Goal: Navigation & Orientation: Find specific page/section

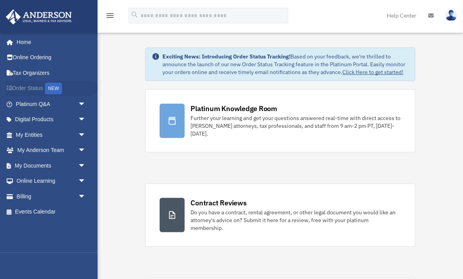
click at [32, 89] on link "Order Status NEW" at bounding box center [51, 89] width 92 height 16
click at [82, 138] on span "arrow_drop_down" at bounding box center [86, 135] width 16 height 16
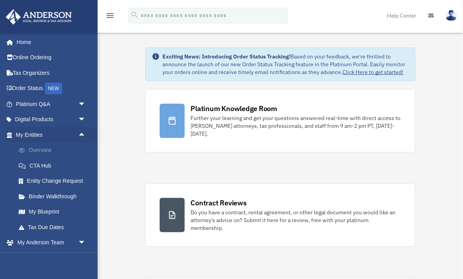
click at [53, 148] on link "Overview" at bounding box center [54, 151] width 87 height 16
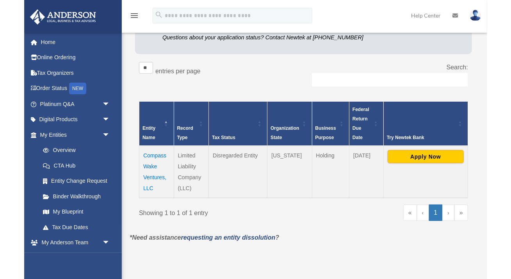
scroll to position [102, 0]
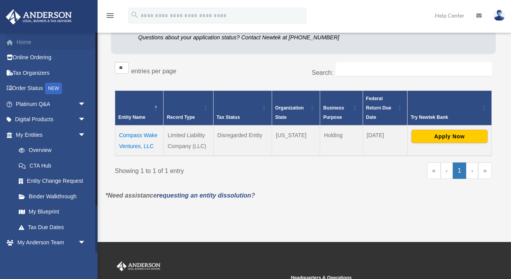
click at [27, 41] on link "Home" at bounding box center [51, 42] width 92 height 16
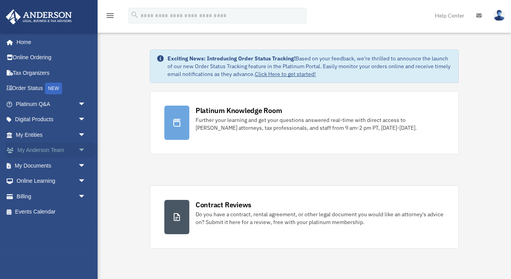
click at [81, 153] on span "arrow_drop_down" at bounding box center [86, 151] width 16 height 16
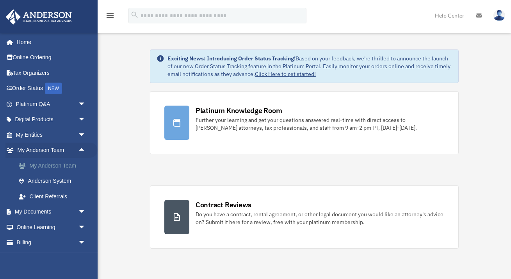
click at [67, 166] on link "My Anderson Team" at bounding box center [54, 166] width 87 height 16
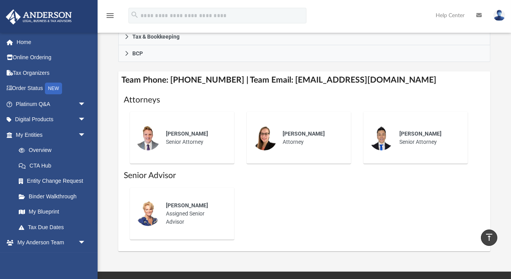
scroll to position [291, 0]
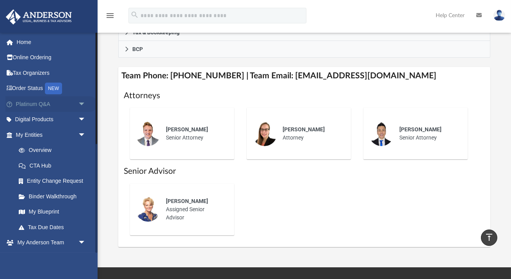
click at [43, 102] on link "Platinum Q&A arrow_drop_down" at bounding box center [51, 104] width 92 height 16
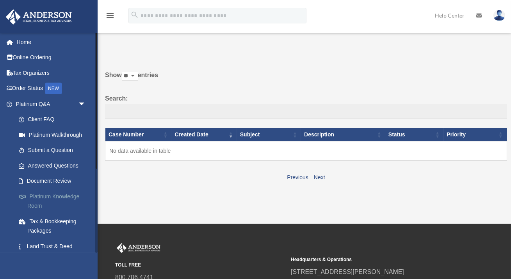
click at [66, 198] on link "Platinum Knowledge Room" at bounding box center [54, 201] width 87 height 25
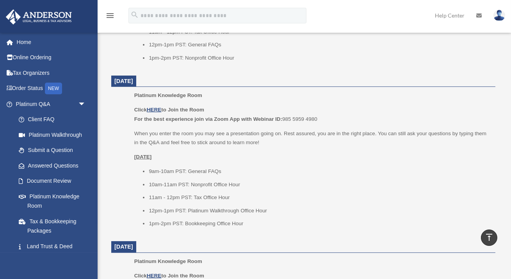
scroll to position [452, 0]
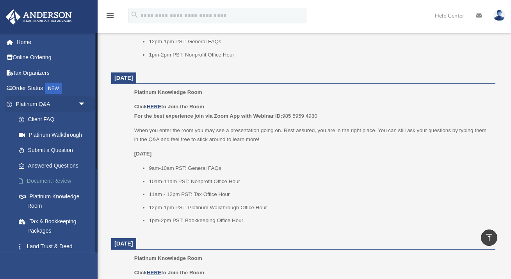
click at [62, 181] on link "Document Review" at bounding box center [54, 182] width 87 height 16
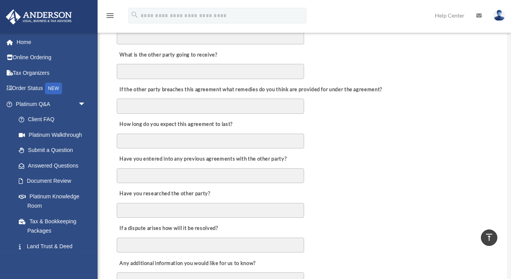
scroll to position [296, 0]
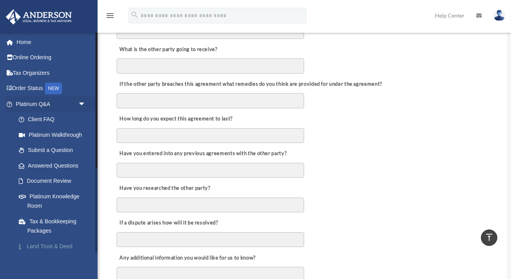
click at [62, 247] on link "Land Trust & Deed Forum" at bounding box center [54, 251] width 87 height 25
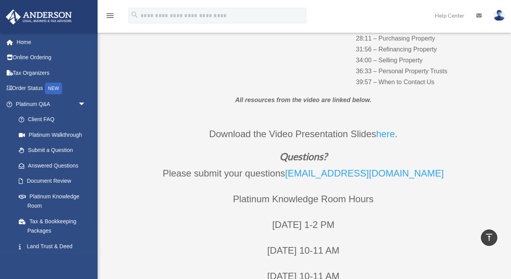
scroll to position [222, 0]
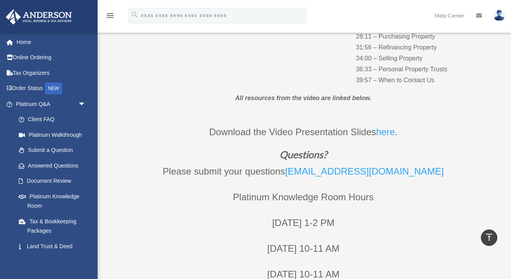
click at [390, 133] on link "here" at bounding box center [385, 134] width 19 height 14
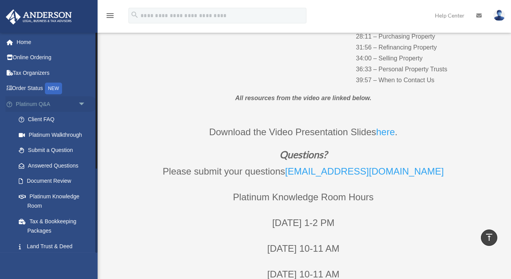
click at [79, 105] on span "arrow_drop_down" at bounding box center [86, 104] width 16 height 16
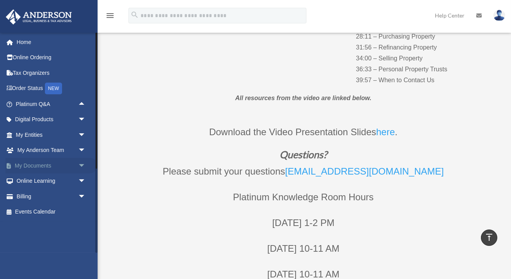
click at [67, 168] on link "My Documents arrow_drop_down" at bounding box center [51, 166] width 92 height 16
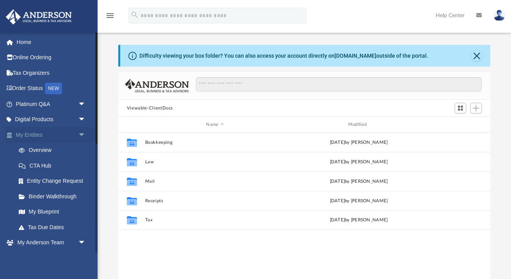
click at [81, 136] on span "arrow_drop_down" at bounding box center [86, 135] width 16 height 16
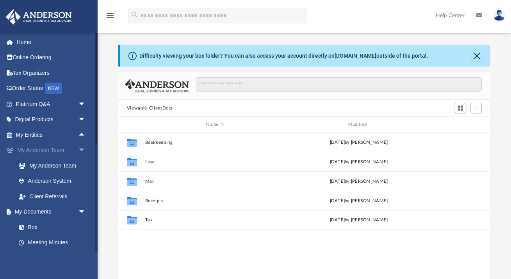
click at [83, 151] on span "arrow_drop_down" at bounding box center [86, 151] width 16 height 16
click at [48, 213] on link "Forms Library" at bounding box center [54, 212] width 87 height 16
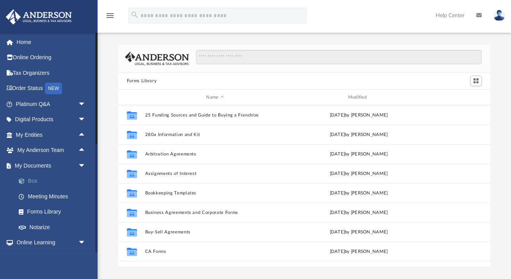
click at [39, 183] on link "Box" at bounding box center [54, 182] width 87 height 16
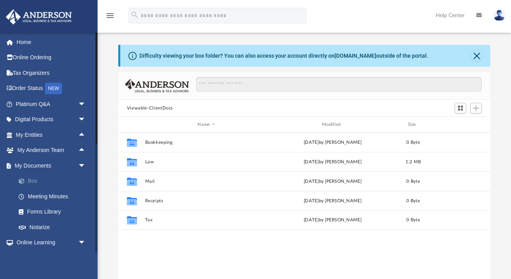
scroll to position [177, 372]
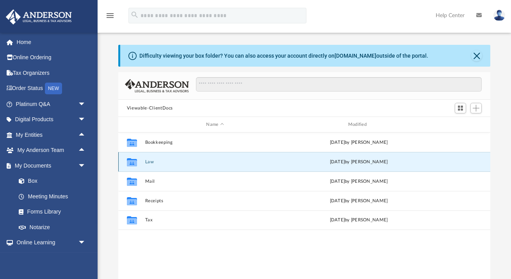
click at [145, 161] on button "Law" at bounding box center [215, 162] width 140 height 5
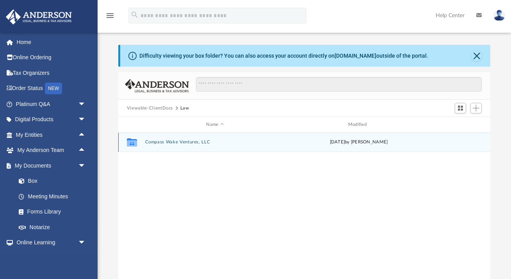
click at [160, 141] on button "Compass Wake Ventures, LLC" at bounding box center [215, 142] width 140 height 5
click at [160, 141] on button "Initial Docs" at bounding box center [215, 142] width 140 height 5
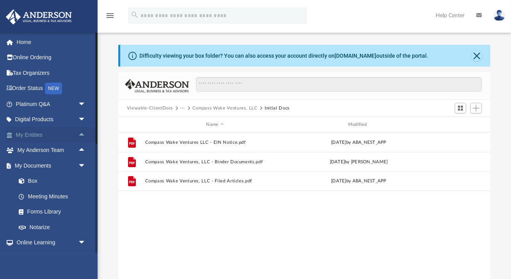
click at [65, 138] on link "My Entities arrow_drop_up" at bounding box center [51, 135] width 92 height 16
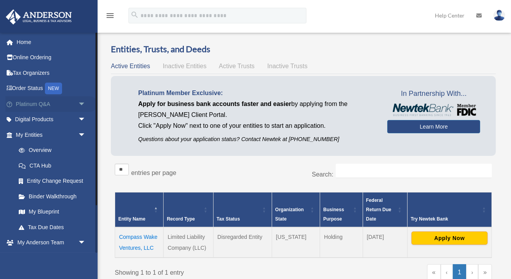
click at [81, 102] on span "arrow_drop_down" at bounding box center [86, 104] width 16 height 16
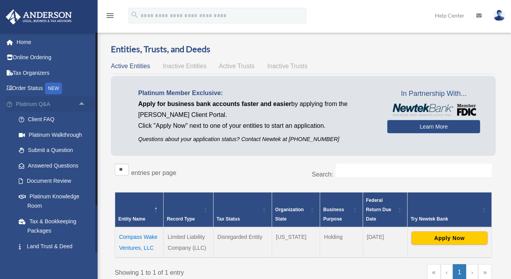
click at [82, 103] on span "arrow_drop_up" at bounding box center [86, 104] width 16 height 16
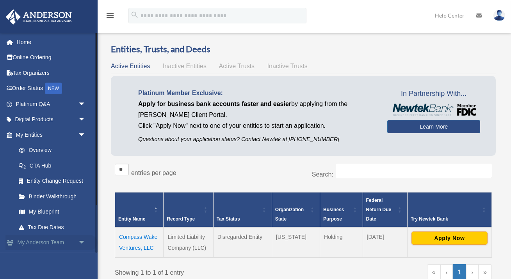
click at [84, 244] on span "arrow_drop_down" at bounding box center [86, 243] width 16 height 16
click at [55, 211] on link "My Blueprint" at bounding box center [54, 212] width 87 height 16
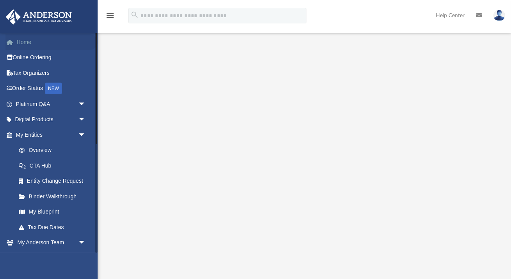
click at [29, 44] on link "Home" at bounding box center [51, 42] width 92 height 16
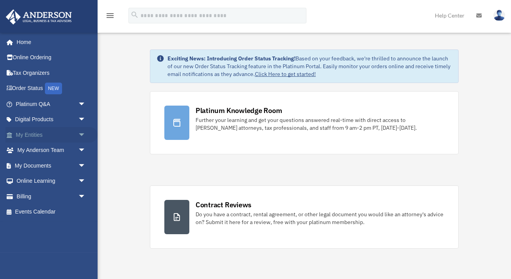
click at [82, 135] on span "arrow_drop_down" at bounding box center [86, 135] width 16 height 16
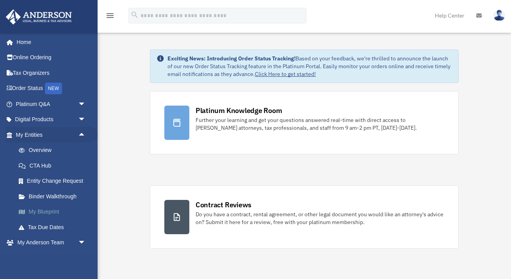
click at [56, 215] on link "My Blueprint" at bounding box center [54, 212] width 87 height 16
